Goal: Task Accomplishment & Management: Manage account settings

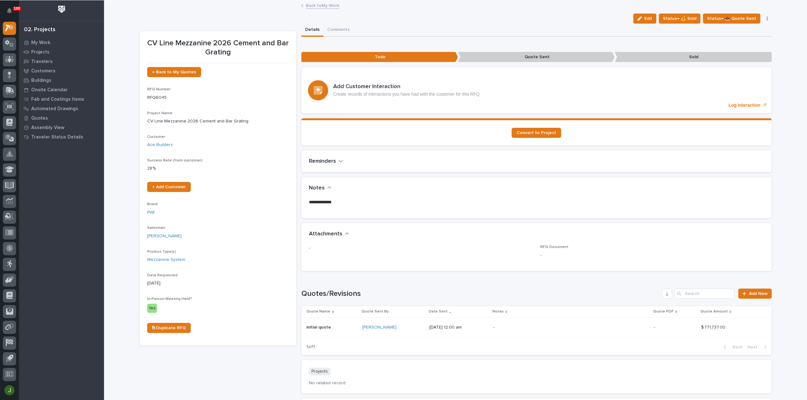
scroll to position [14, 0]
click at [314, 3] on link "Back to My Work" at bounding box center [322, 4] width 33 height 7
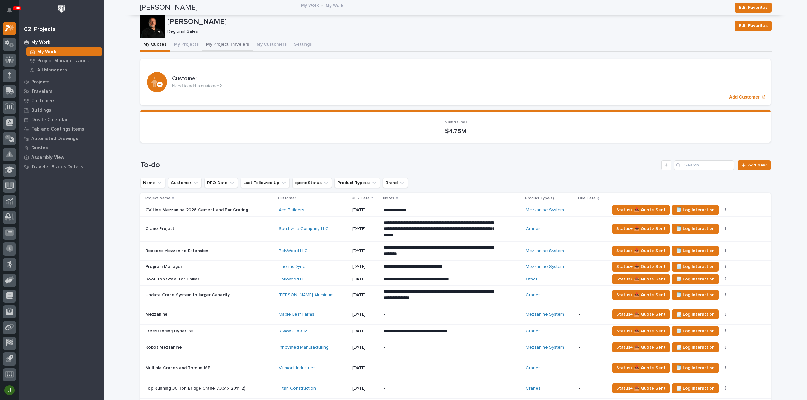
click at [231, 43] on button "My Project Travelers" at bounding box center [227, 44] width 50 height 13
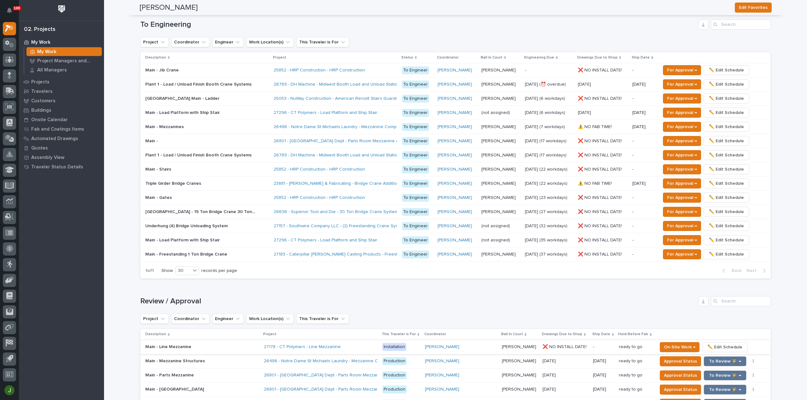
scroll to position [420, 0]
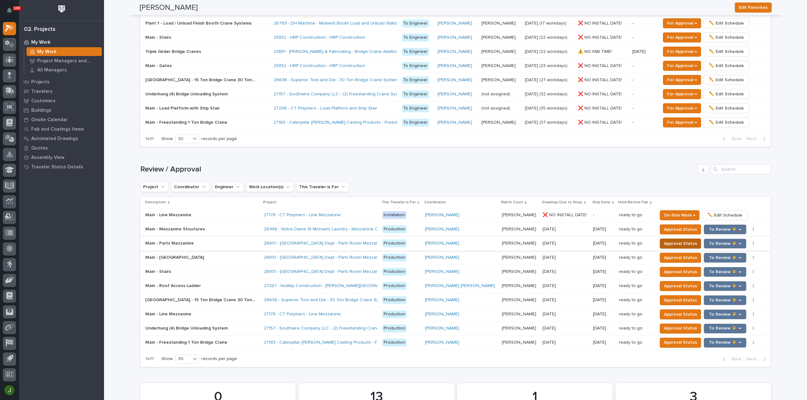
click at [674, 242] on span "Approval Status" at bounding box center [680, 244] width 33 height 8
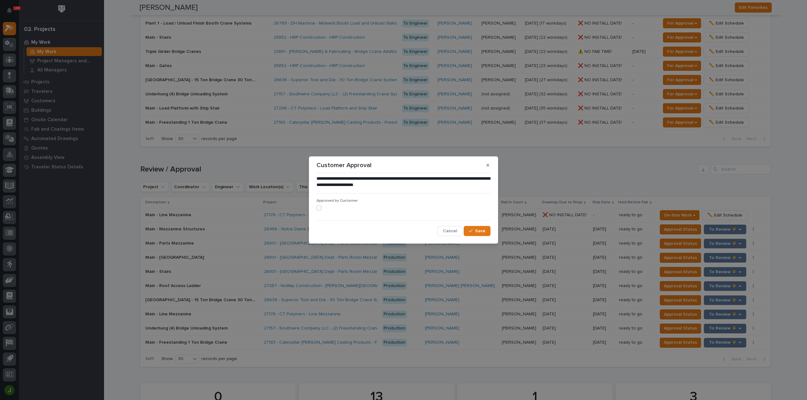
click at [318, 208] on span at bounding box center [318, 208] width 5 height 5
click at [480, 233] on span "Save" at bounding box center [480, 231] width 10 height 6
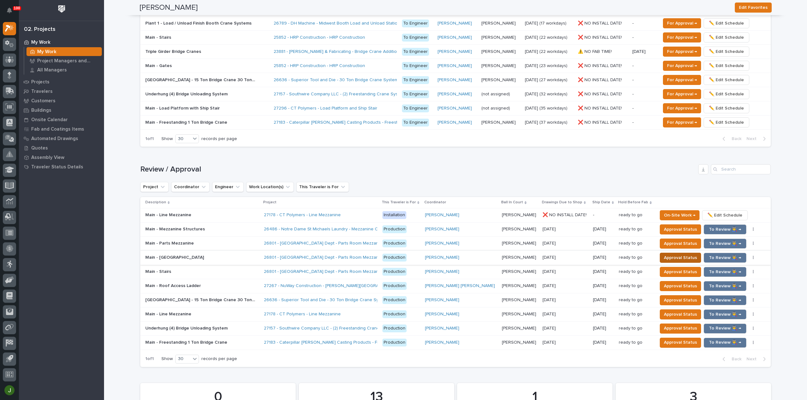
click at [672, 255] on span "Approval Status" at bounding box center [680, 258] width 33 height 8
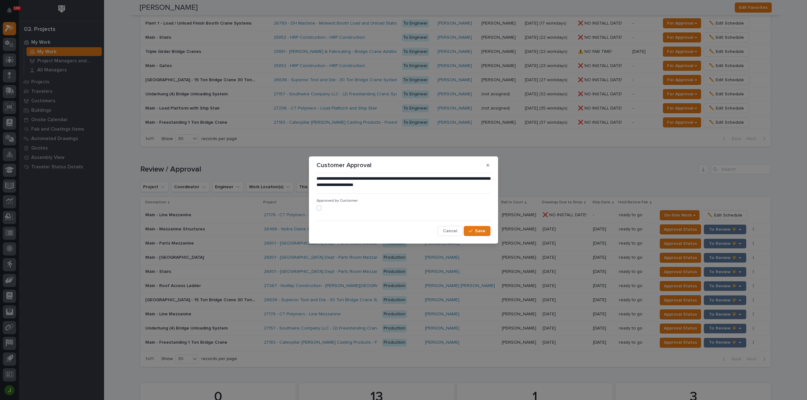
click at [319, 208] on span at bounding box center [318, 208] width 5 height 5
click at [476, 230] on span "Save" at bounding box center [480, 231] width 10 height 6
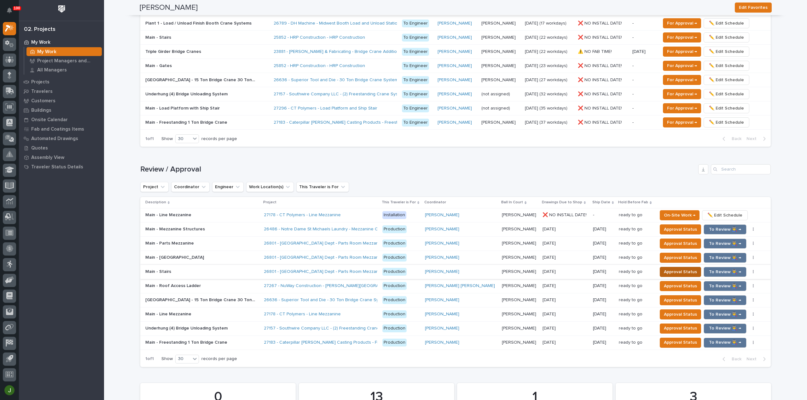
click at [670, 270] on span "Approval Status" at bounding box center [680, 272] width 33 height 8
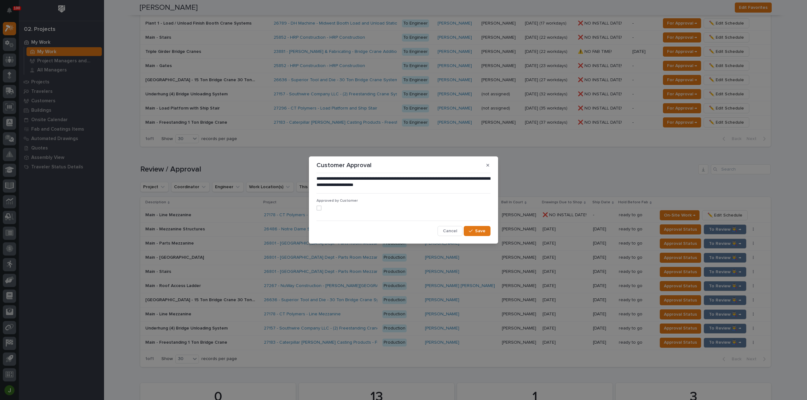
click at [319, 210] on span at bounding box center [318, 208] width 5 height 5
click at [479, 232] on span "Save" at bounding box center [480, 231] width 10 height 6
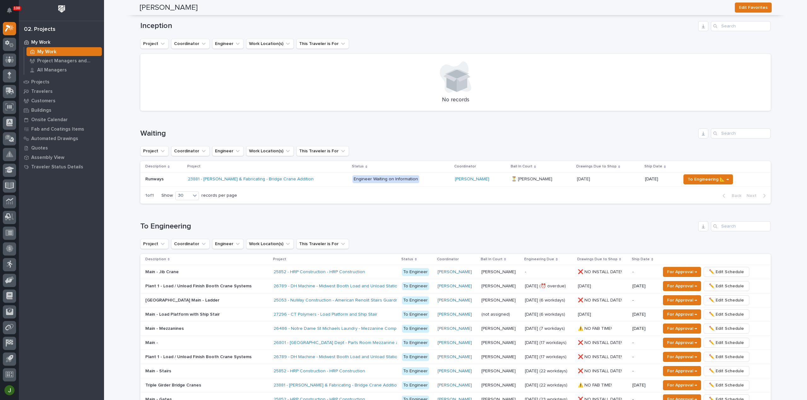
scroll to position [0, 0]
